Goal: Find specific page/section: Find specific page/section

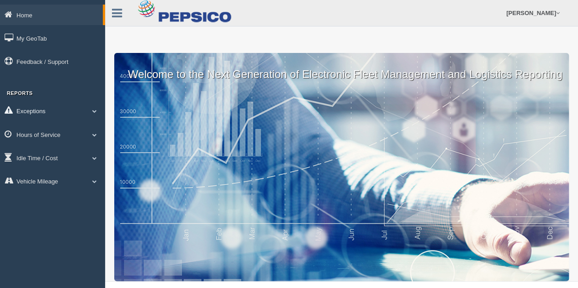
click at [56, 112] on link "Exceptions" at bounding box center [52, 110] width 105 height 21
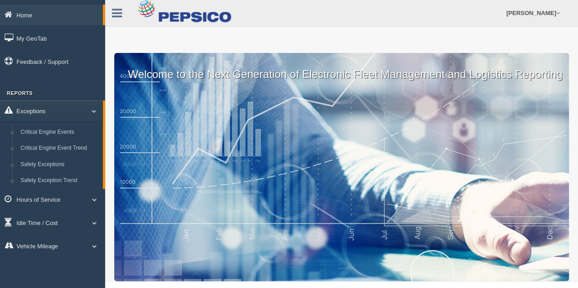
click at [81, 109] on link "Exceptions" at bounding box center [51, 110] width 103 height 21
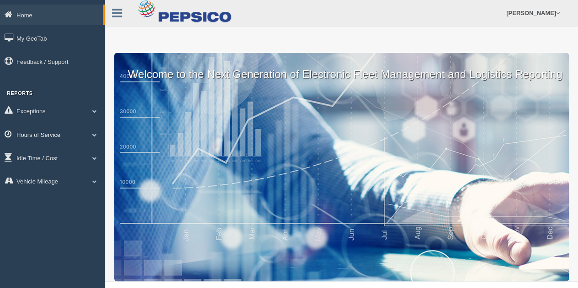
click at [48, 140] on link "Hours of Service" at bounding box center [52, 134] width 105 height 21
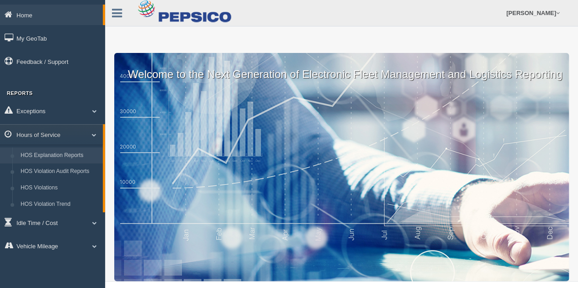
click at [48, 154] on link "HOS Explanation Reports" at bounding box center [59, 156] width 86 height 16
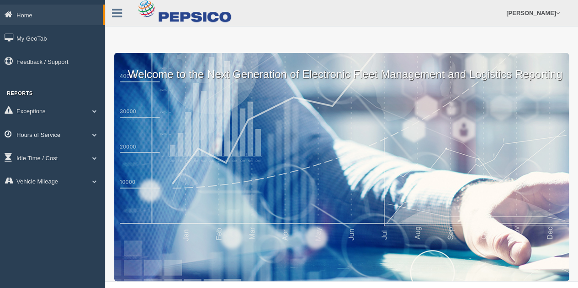
click at [33, 135] on link "Hours of Service" at bounding box center [52, 134] width 105 height 21
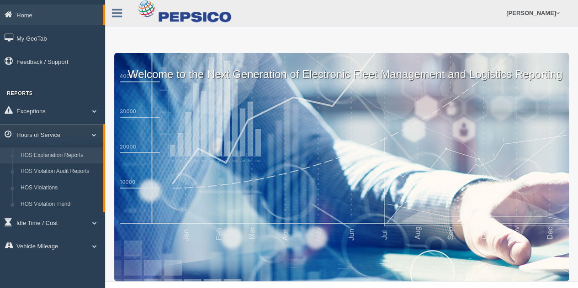
click at [36, 156] on link "HOS Explanation Reports" at bounding box center [59, 156] width 86 height 16
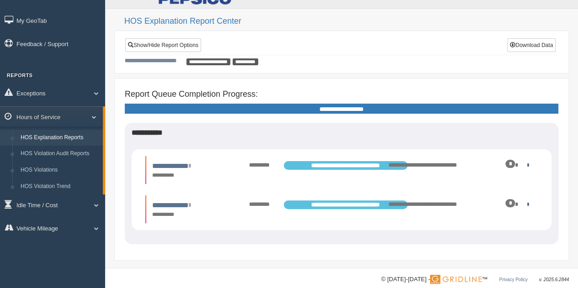
scroll to position [28, 0]
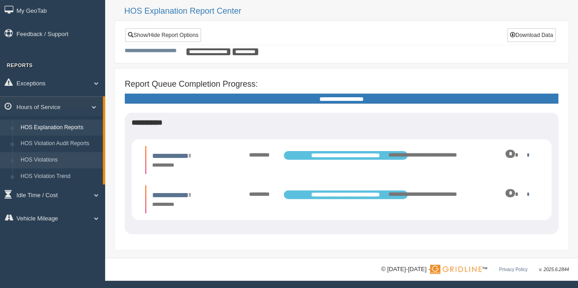
click at [40, 159] on link "HOS Violations" at bounding box center [59, 160] width 86 height 16
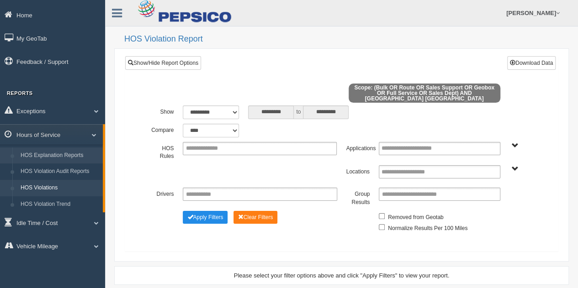
click at [39, 155] on link "HOS Explanation Reports" at bounding box center [59, 156] width 86 height 16
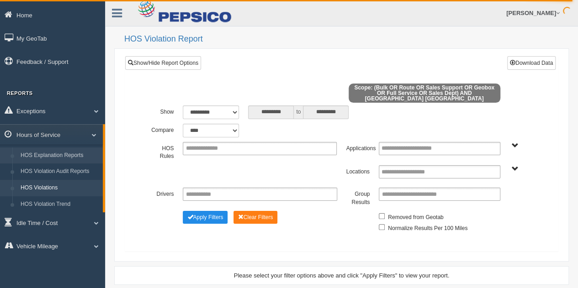
click at [28, 159] on link "HOS Explanation Reports" at bounding box center [59, 156] width 86 height 16
